Goal: Information Seeking & Learning: Check status

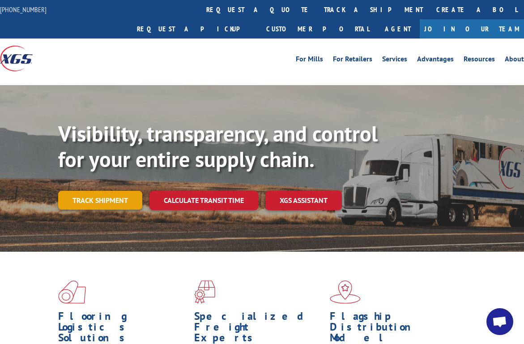
click at [121, 191] on link "Track shipment" at bounding box center [100, 200] width 84 height 19
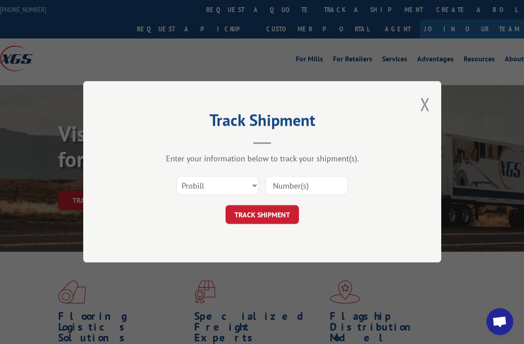
click at [325, 180] on input at bounding box center [306, 185] width 82 height 19
type input "17328931"
click at [261, 219] on button "TRACK SHIPMENT" at bounding box center [262, 214] width 73 height 19
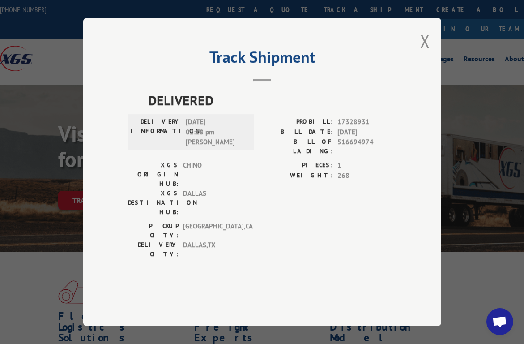
click at [432, 59] on div "Track Shipment DELIVERED DELIVERY INFORMATION: [DATE] 02:18 pm [PERSON_NAME]: 1…" at bounding box center [262, 172] width 358 height 308
click at [425, 53] on button "Close modal" at bounding box center [425, 41] width 10 height 24
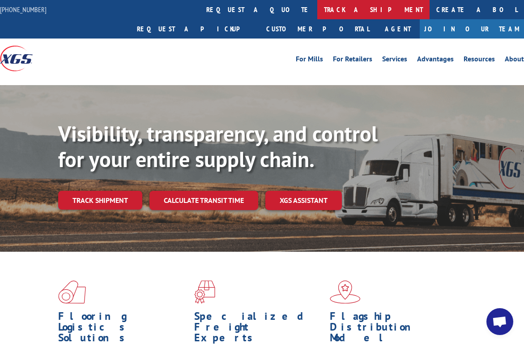
click at [317, 9] on link "track a shipment" at bounding box center [373, 9] width 112 height 19
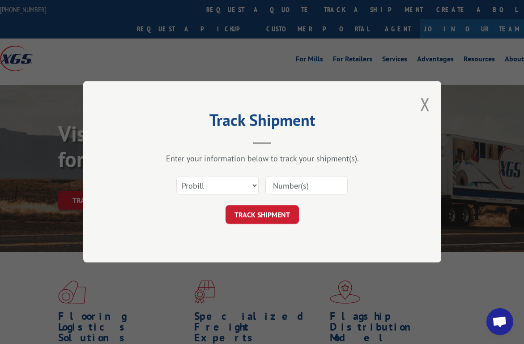
click at [284, 184] on input at bounding box center [306, 185] width 82 height 19
type input "16055313"
click at [273, 216] on button "TRACK SHIPMENT" at bounding box center [262, 214] width 73 height 19
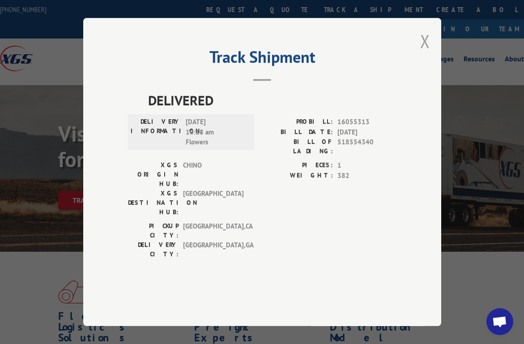
click at [427, 53] on button "Close modal" at bounding box center [425, 41] width 10 height 24
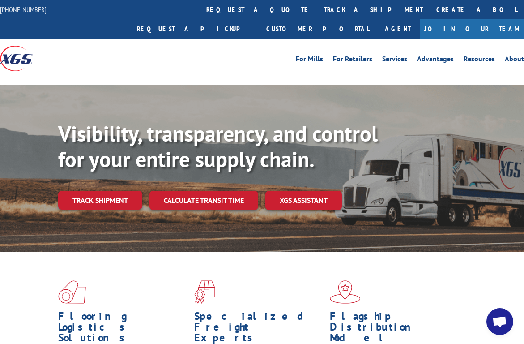
click at [95, 191] on link "Track shipment" at bounding box center [100, 200] width 84 height 19
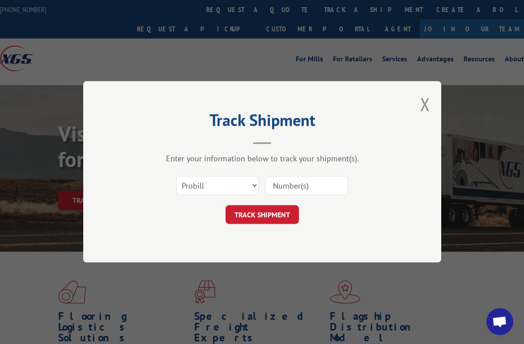
click at [306, 189] on input at bounding box center [306, 185] width 82 height 19
type input "17608220"
click at [280, 210] on button "TRACK SHIPMENT" at bounding box center [262, 214] width 73 height 19
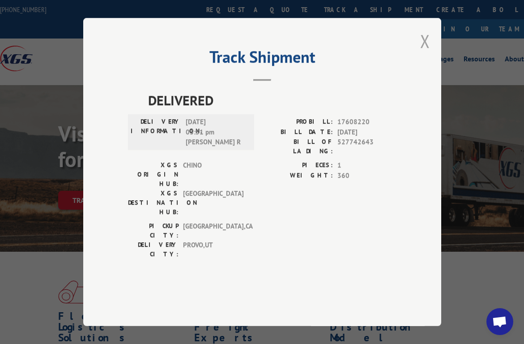
click at [430, 53] on button "Close modal" at bounding box center [425, 41] width 10 height 24
